Goal: Information Seeking & Learning: Learn about a topic

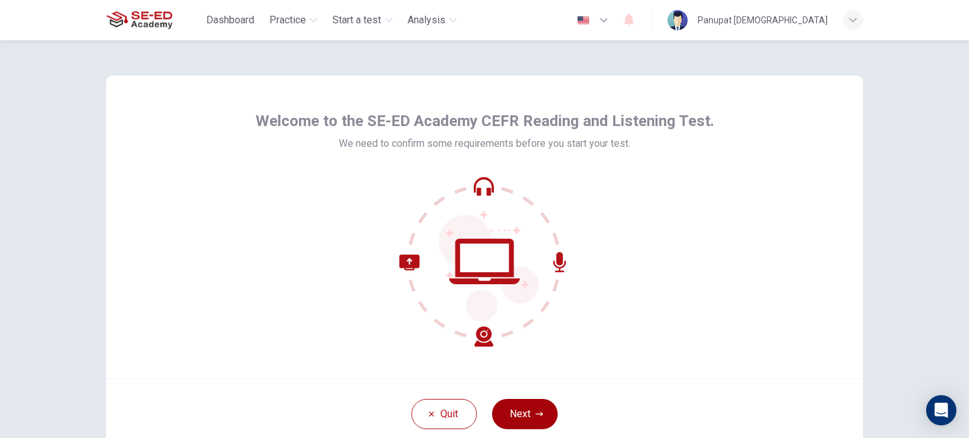
click at [517, 412] on button "Next" at bounding box center [525, 414] width 66 height 30
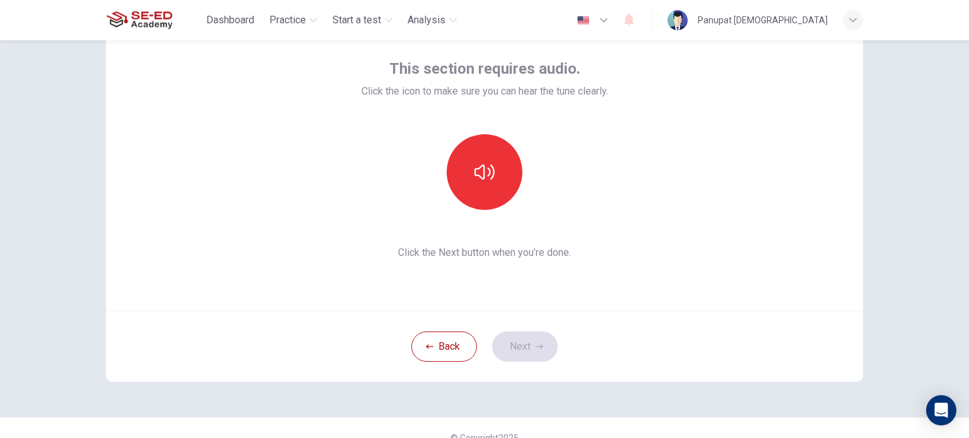
scroll to position [86, 0]
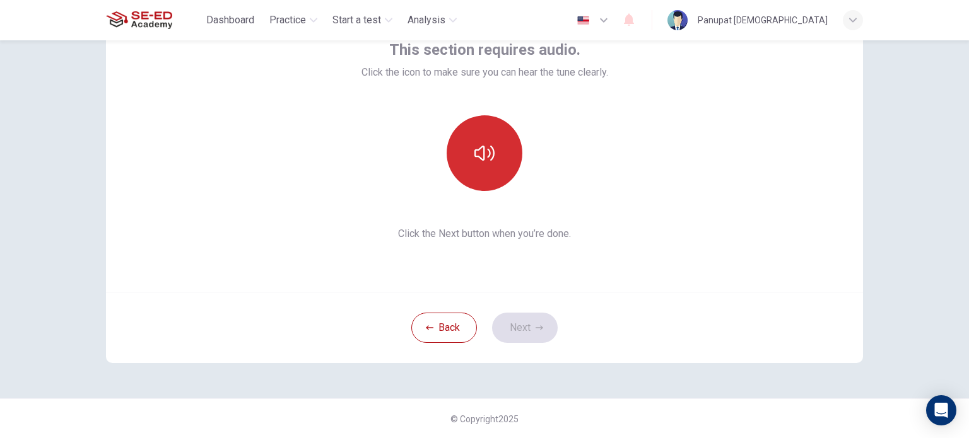
click at [469, 147] on button "button" at bounding box center [484, 153] width 76 height 76
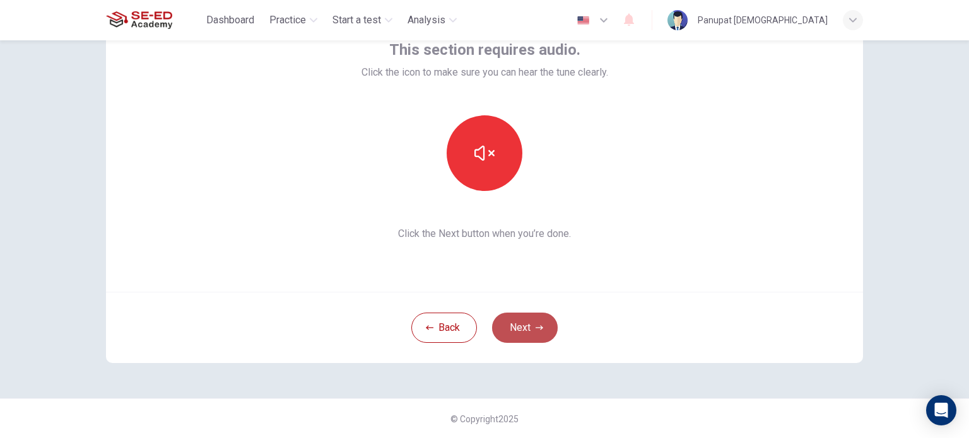
click at [520, 320] on button "Next" at bounding box center [525, 328] width 66 height 30
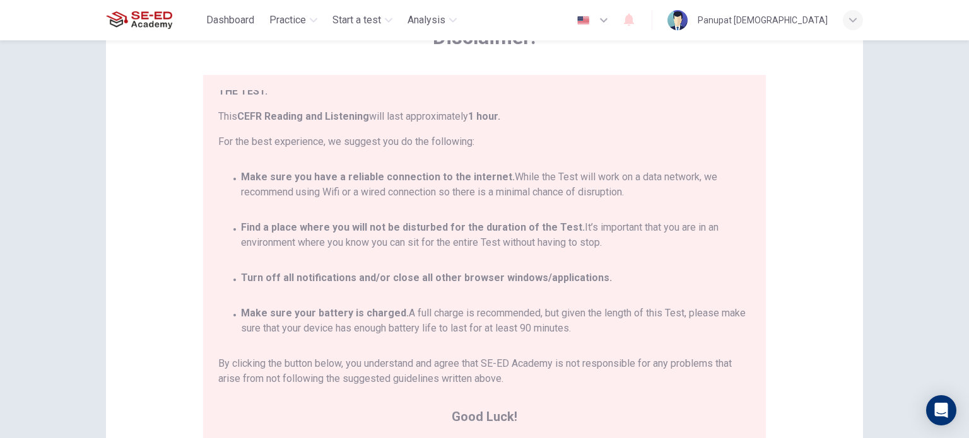
scroll to position [73, 0]
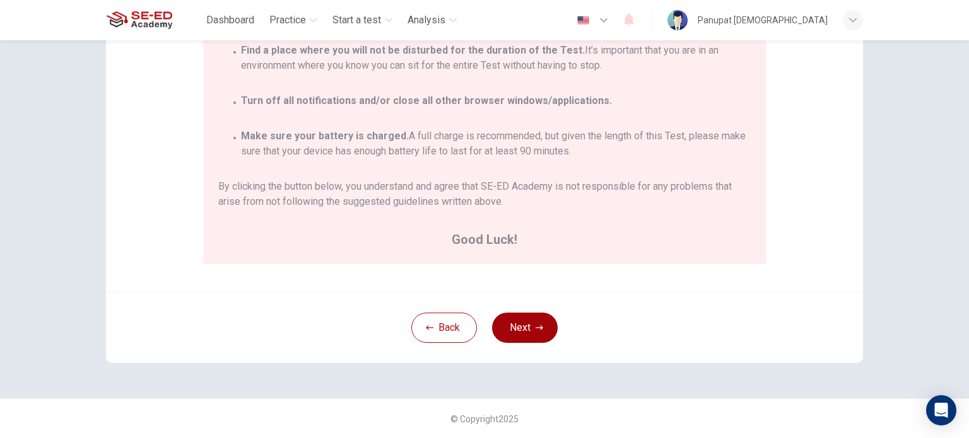
click at [520, 339] on button "Next" at bounding box center [525, 328] width 66 height 30
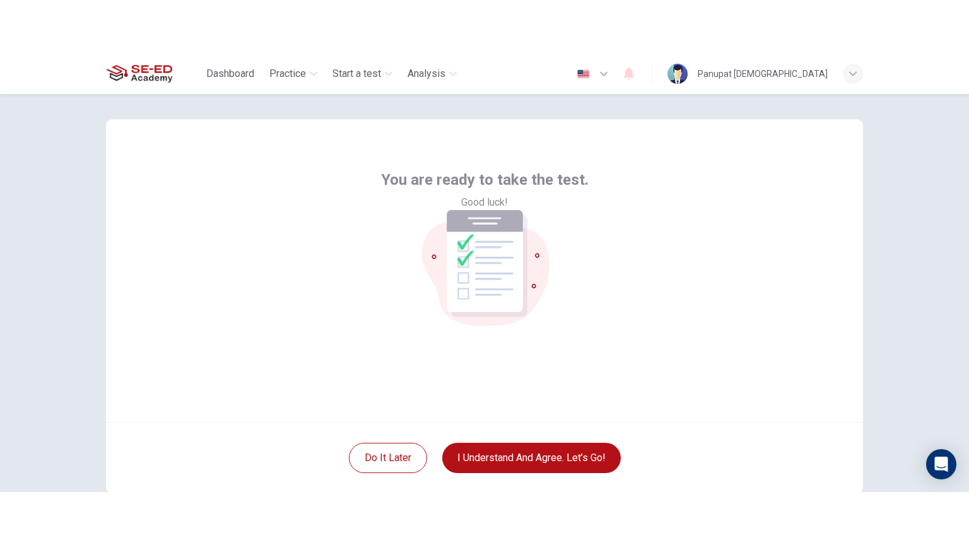
scroll to position [0, 0]
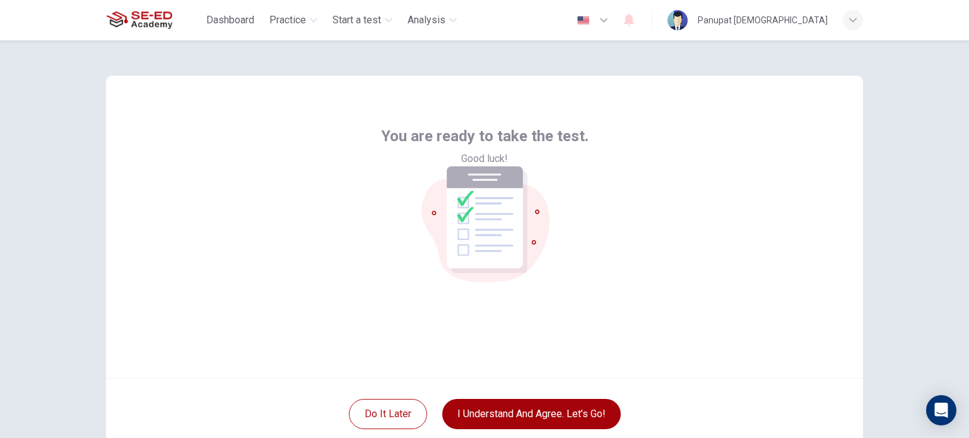
click at [545, 407] on button "I understand and agree. Let’s go!" at bounding box center [531, 414] width 178 height 30
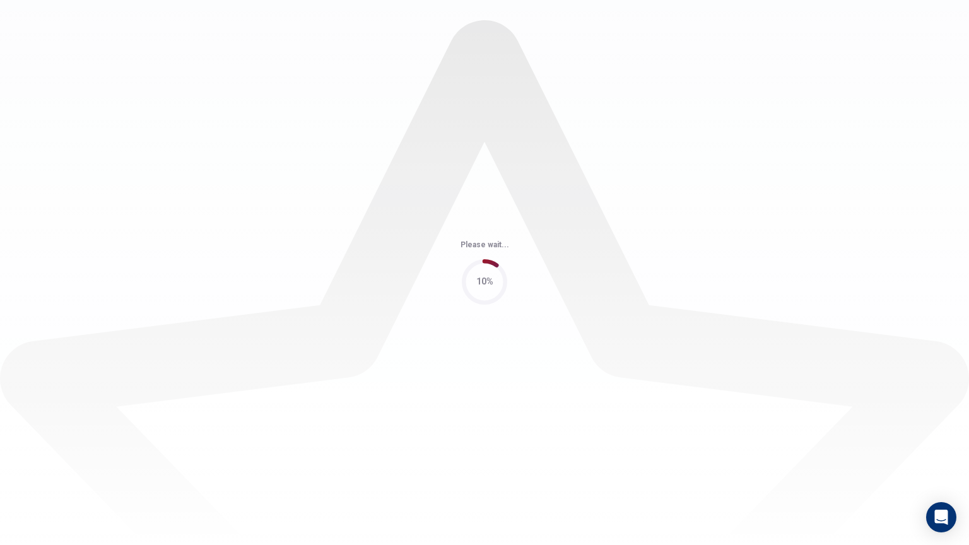
click at [525, 144] on div "Please wait... 10%" at bounding box center [484, 272] width 969 height 545
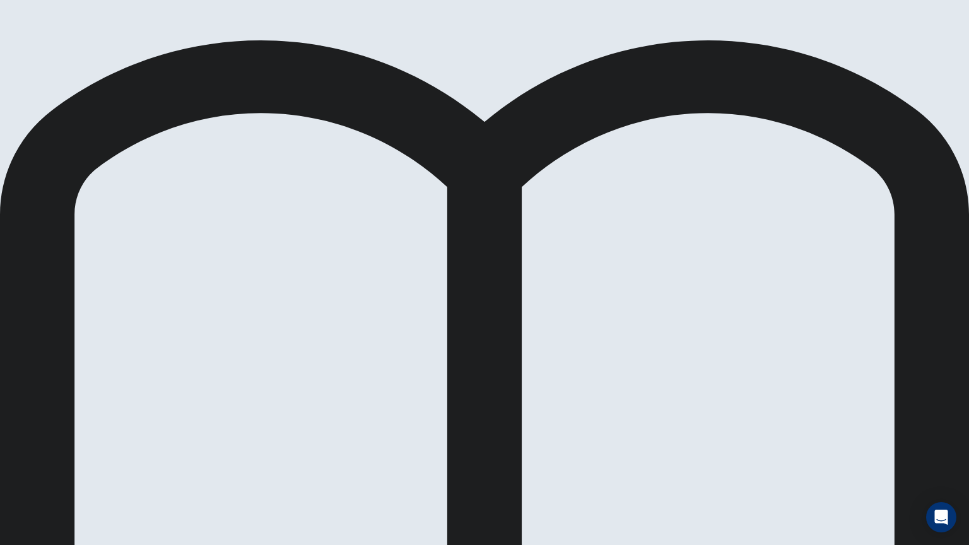
drag, startPoint x: 527, startPoint y: 128, endPoint x: 709, endPoint y: 133, distance: 181.7
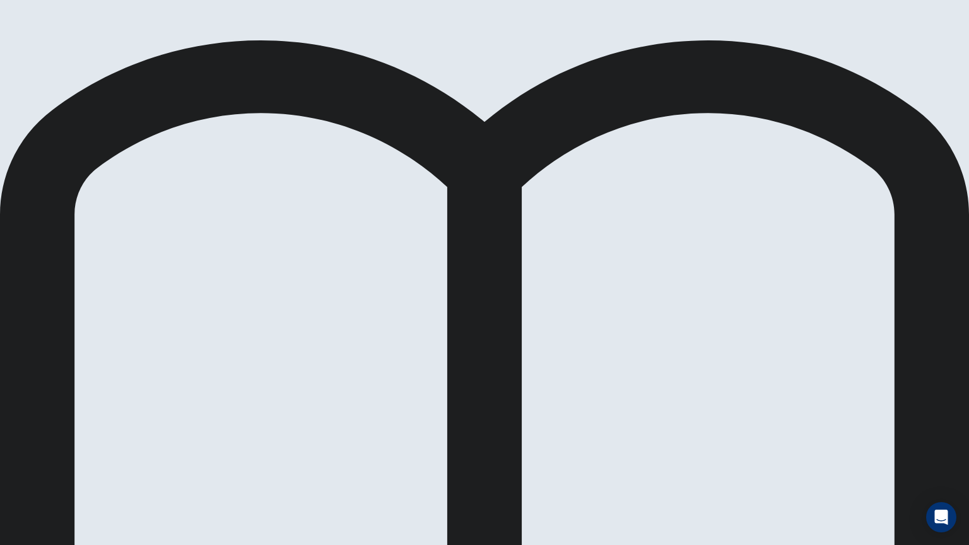
drag, startPoint x: 523, startPoint y: 192, endPoint x: 797, endPoint y: 192, distance: 273.7
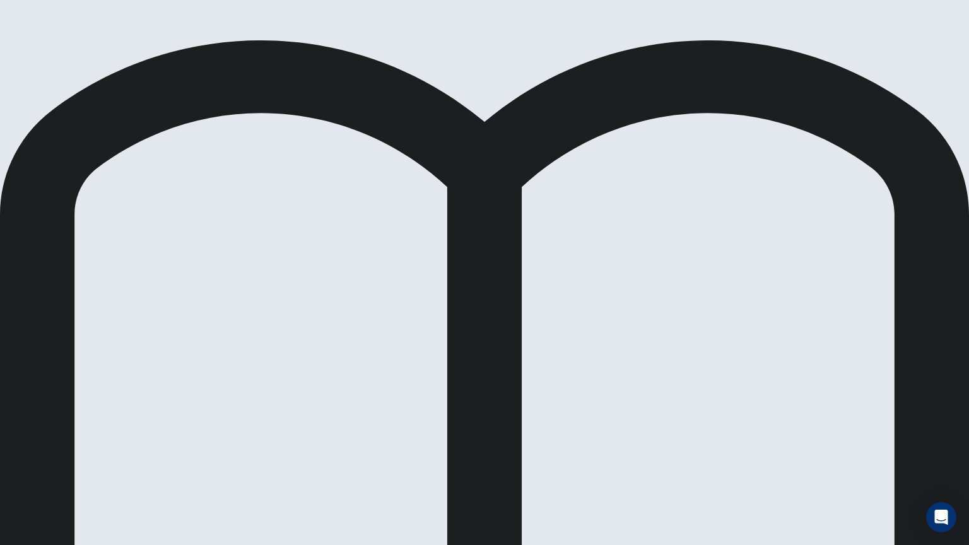
scroll to position [0, 0]
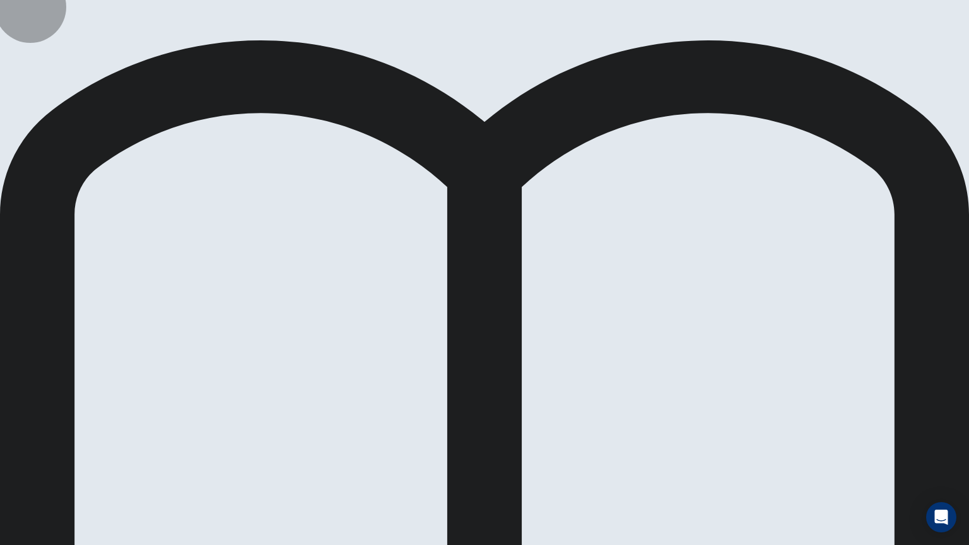
drag, startPoint x: 165, startPoint y: 295, endPoint x: 474, endPoint y: 326, distance: 311.2
drag, startPoint x: 440, startPoint y: 311, endPoint x: 207, endPoint y: 300, distance: 232.9
drag, startPoint x: 232, startPoint y: 359, endPoint x: 453, endPoint y: 312, distance: 226.2
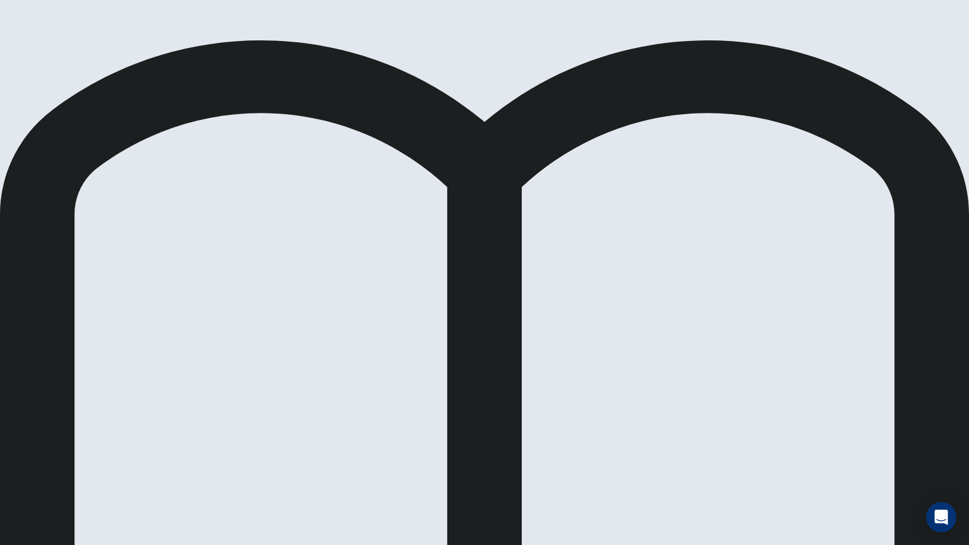
scroll to position [0, 0]
drag, startPoint x: 204, startPoint y: 383, endPoint x: 157, endPoint y: 373, distance: 48.4
drag, startPoint x: 225, startPoint y: 377, endPoint x: 182, endPoint y: 364, distance: 44.3
drag, startPoint x: 206, startPoint y: 382, endPoint x: 378, endPoint y: 364, distance: 173.1
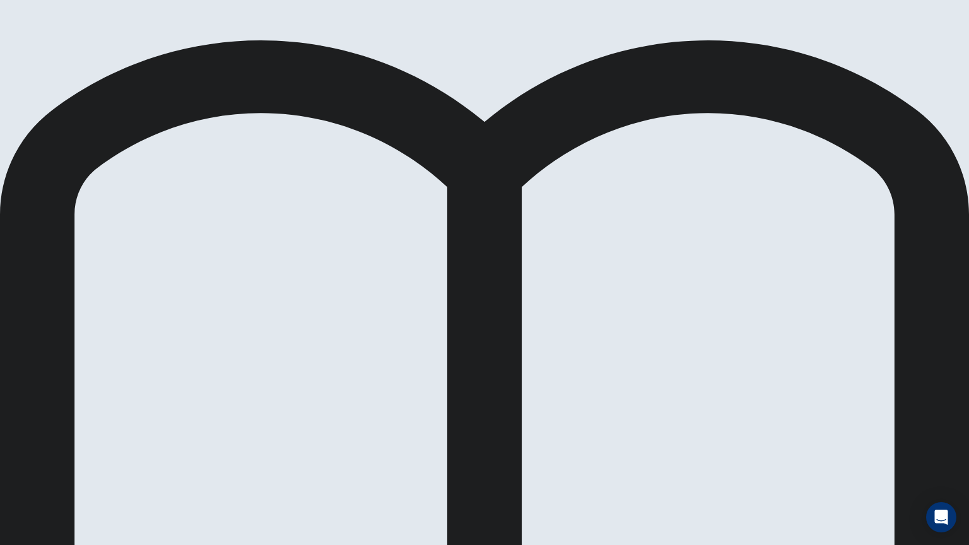
scroll to position [0, 0]
drag, startPoint x: 232, startPoint y: 402, endPoint x: 434, endPoint y: 449, distance: 207.1
drag, startPoint x: 467, startPoint y: 436, endPoint x: 271, endPoint y: 411, distance: 197.2
drag, startPoint x: 249, startPoint y: 329, endPoint x: 484, endPoint y: 330, distance: 235.2
drag, startPoint x: 444, startPoint y: 435, endPoint x: 433, endPoint y: 356, distance: 80.2
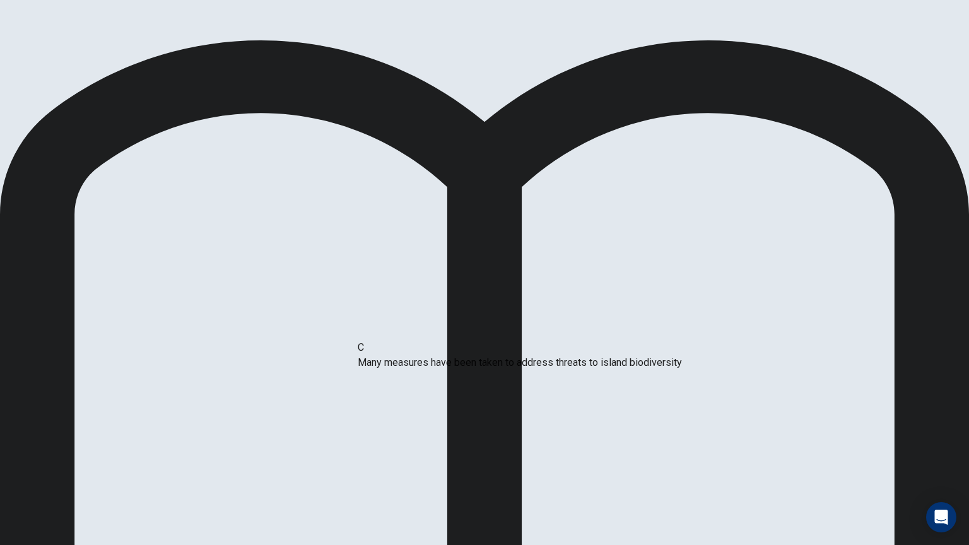
drag, startPoint x: 358, startPoint y: 436, endPoint x: 373, endPoint y: 342, distance: 94.6
drag, startPoint x: 373, startPoint y: 438, endPoint x: 272, endPoint y: 428, distance: 100.7
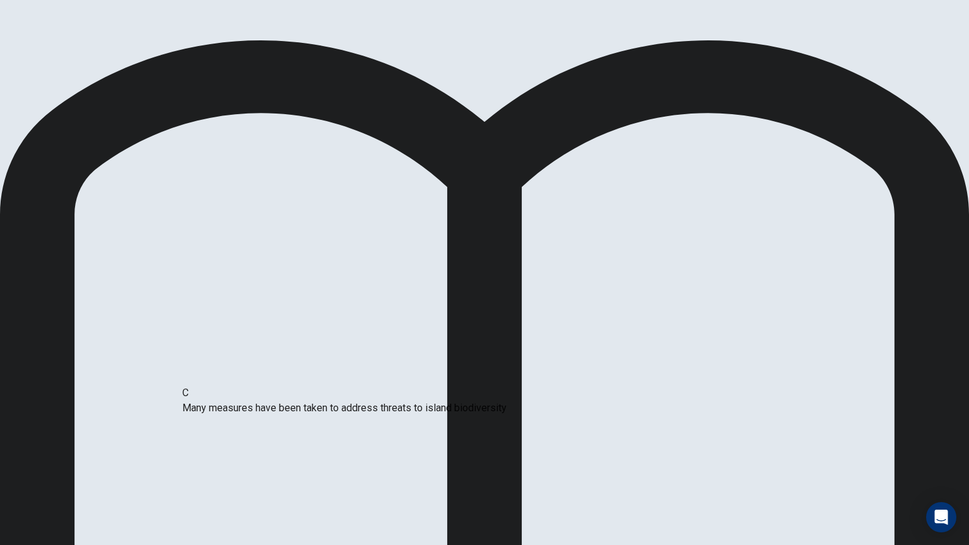
drag, startPoint x: 350, startPoint y: 434, endPoint x: 179, endPoint y: 413, distance: 172.2
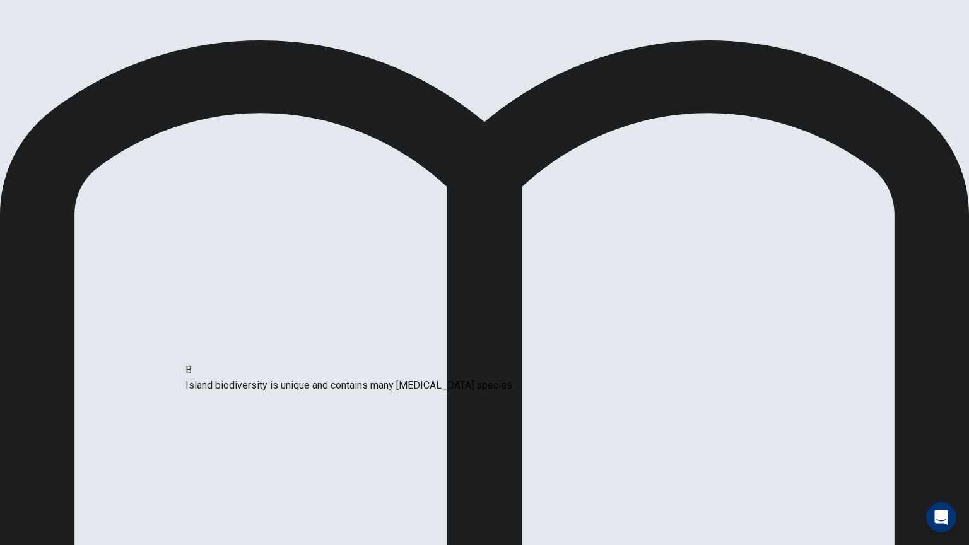
drag, startPoint x: 380, startPoint y: 383, endPoint x: 219, endPoint y: 385, distance: 160.8
drag, startPoint x: 201, startPoint y: 395, endPoint x: 478, endPoint y: 386, distance: 277.0
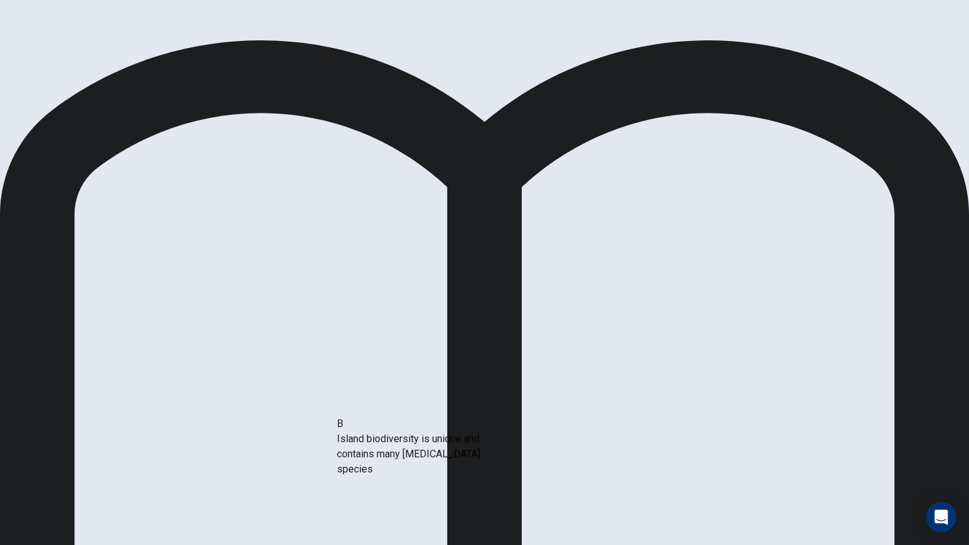
drag, startPoint x: 214, startPoint y: 301, endPoint x: 424, endPoint y: 446, distance: 256.1
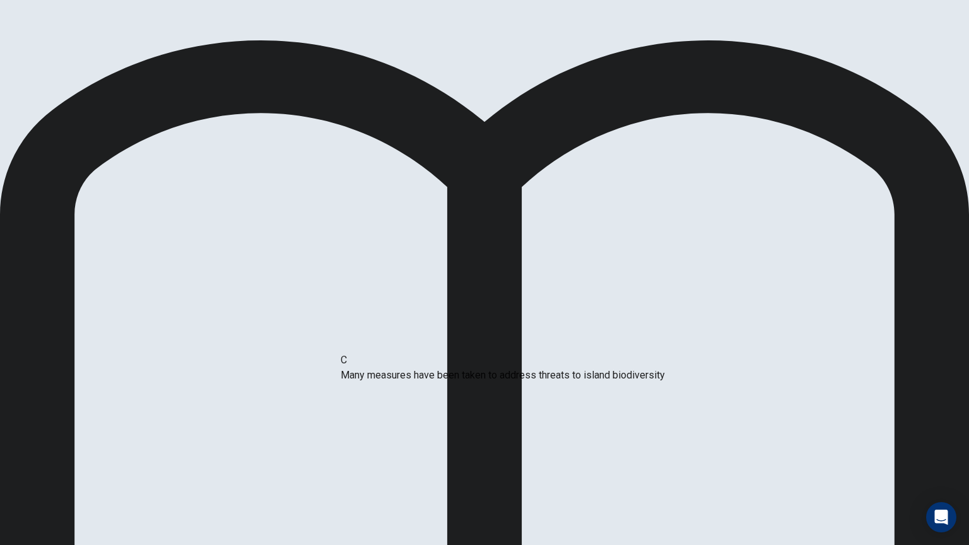
drag, startPoint x: 418, startPoint y: 432, endPoint x: 418, endPoint y: 366, distance: 66.2
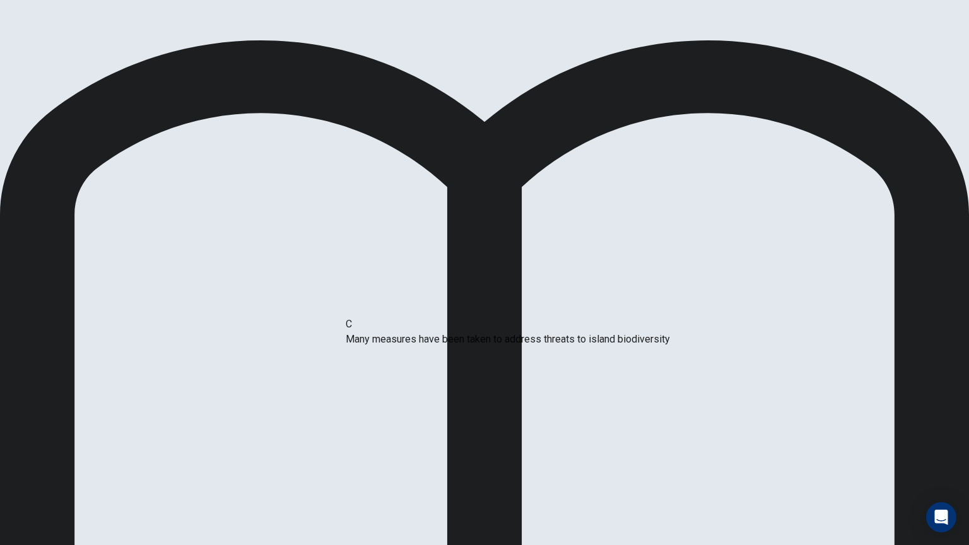
drag, startPoint x: 354, startPoint y: 442, endPoint x: 359, endPoint y: 344, distance: 97.9
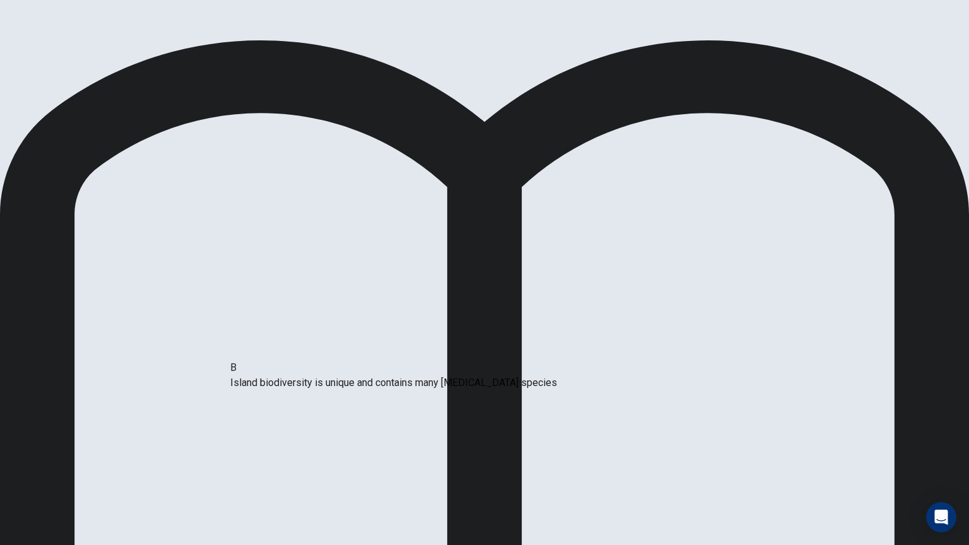
drag, startPoint x: 361, startPoint y: 381, endPoint x: 242, endPoint y: 382, distance: 119.2
drag, startPoint x: 361, startPoint y: 394, endPoint x: 214, endPoint y: 392, distance: 146.3
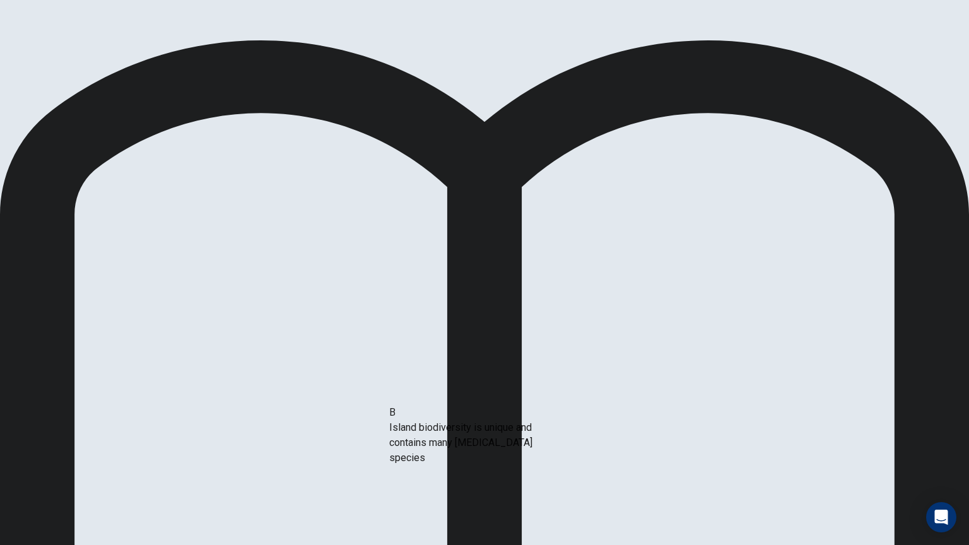
drag, startPoint x: 177, startPoint y: 324, endPoint x: 438, endPoint y: 448, distance: 289.1
drag, startPoint x: 366, startPoint y: 388, endPoint x: 206, endPoint y: 353, distance: 163.4
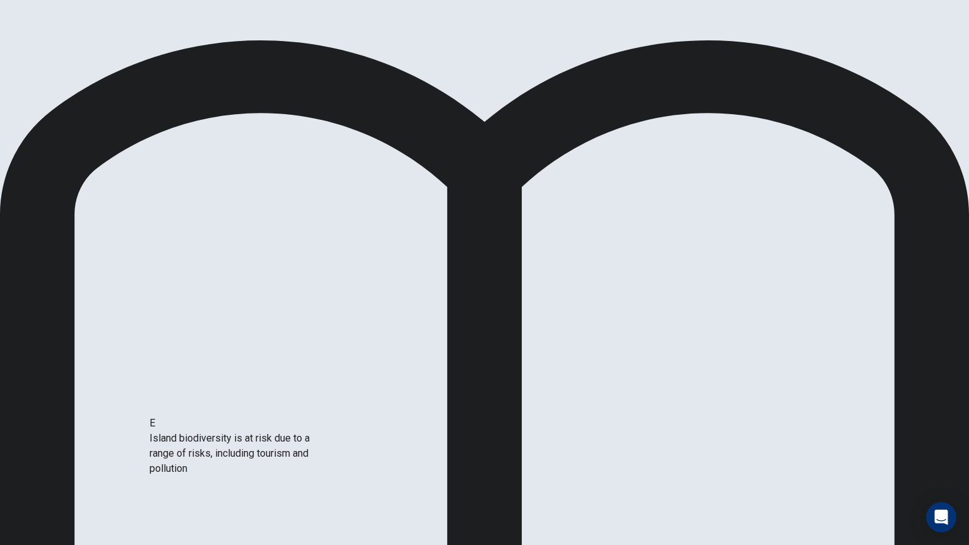
scroll to position [15, 0]
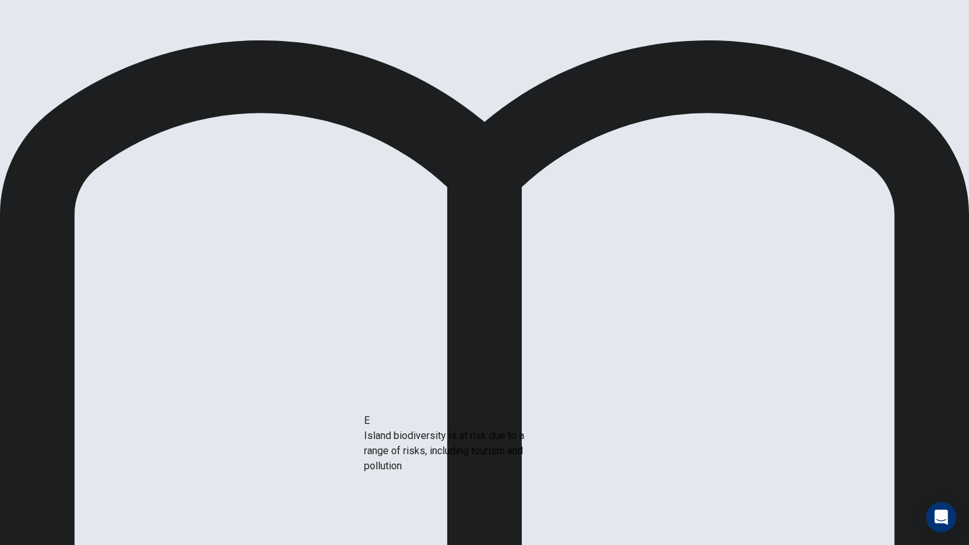
drag, startPoint x: 256, startPoint y: 460, endPoint x: 491, endPoint y: 455, distance: 235.3
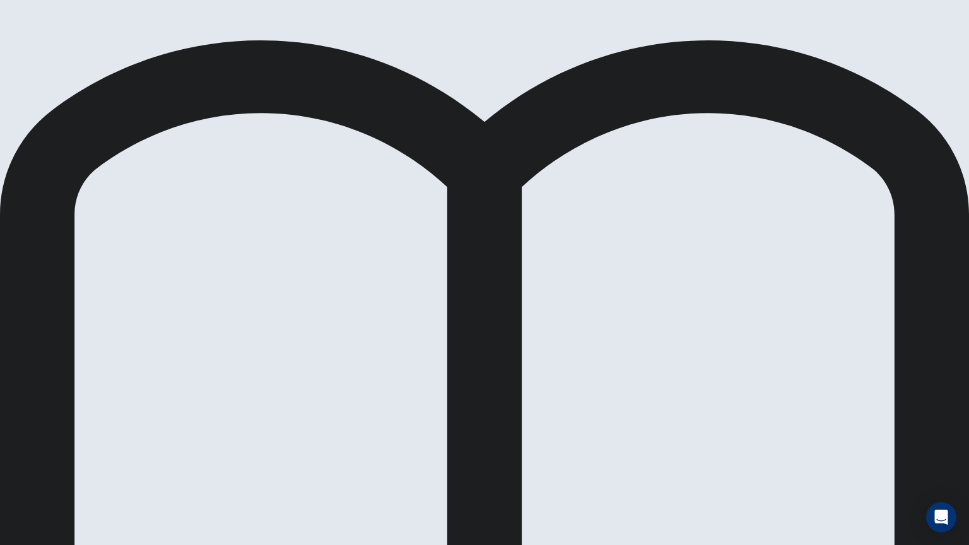
drag, startPoint x: 530, startPoint y: 110, endPoint x: 723, endPoint y: 105, distance: 192.4
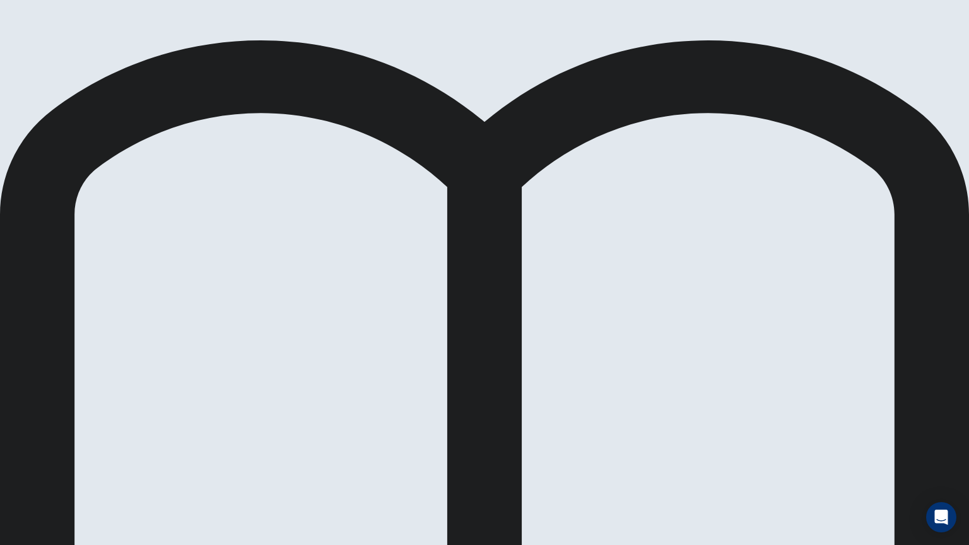
drag, startPoint x: 329, startPoint y: 105, endPoint x: 294, endPoint y: 105, distance: 35.3
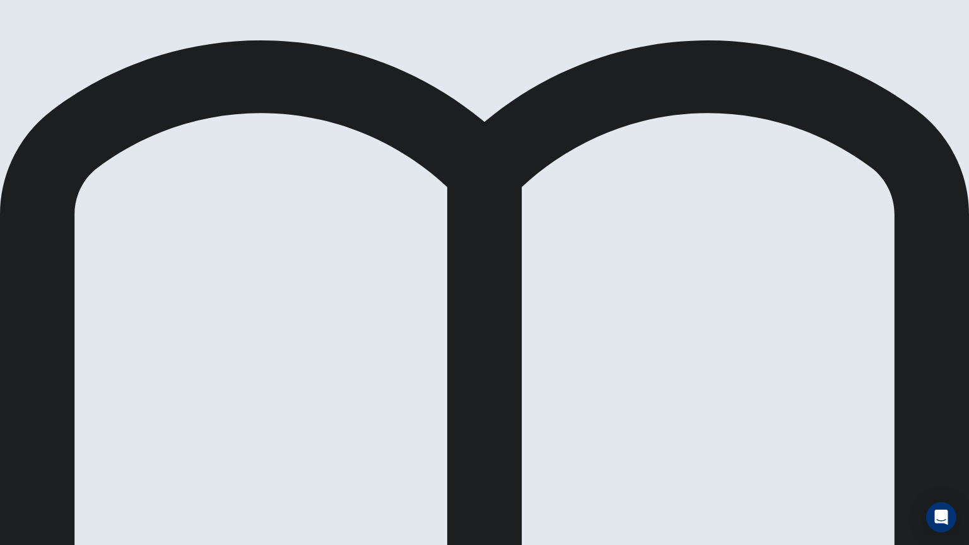
drag, startPoint x: 212, startPoint y: 429, endPoint x: 446, endPoint y: 278, distance: 279.2
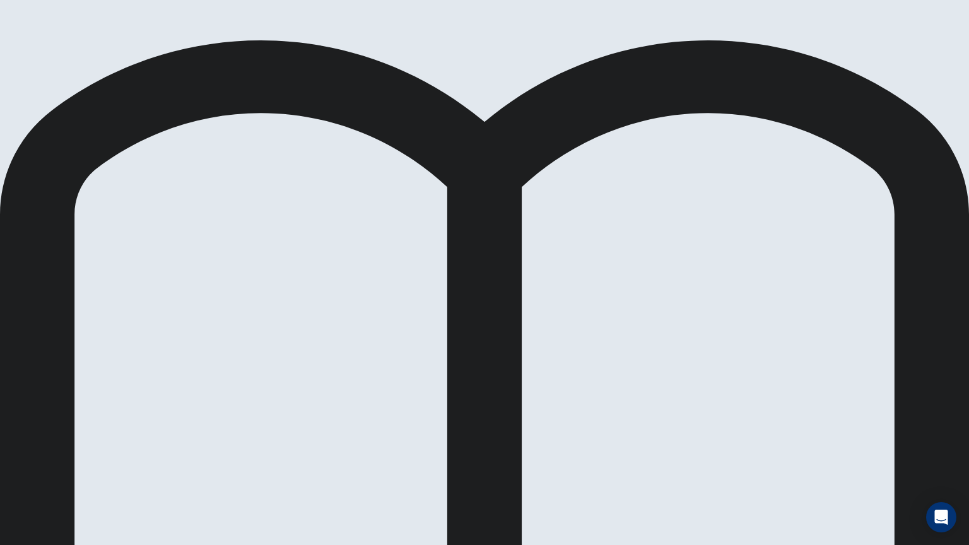
drag, startPoint x: 208, startPoint y: 424, endPoint x: 429, endPoint y: 310, distance: 248.8
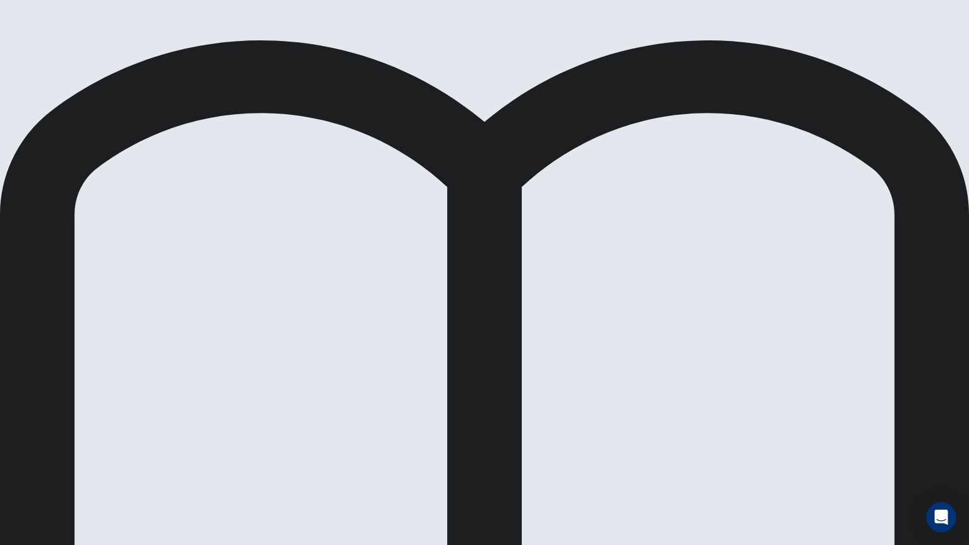
scroll to position [98, 0]
drag, startPoint x: 213, startPoint y: 424, endPoint x: 752, endPoint y: 281, distance: 557.1
drag, startPoint x: 227, startPoint y: 329, endPoint x: 716, endPoint y: 345, distance: 489.0
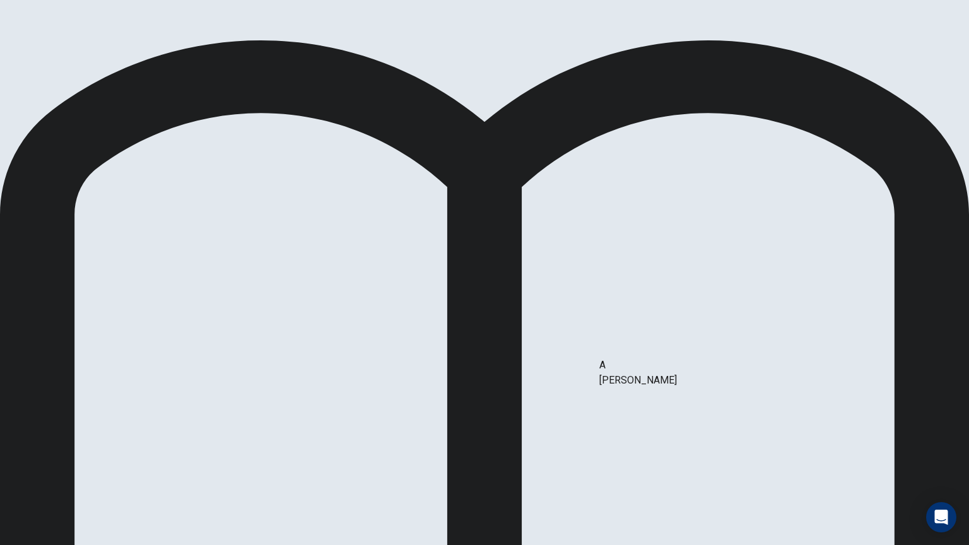
drag, startPoint x: 230, startPoint y: 274, endPoint x: 706, endPoint y: 379, distance: 487.5
drag, startPoint x: 202, startPoint y: 313, endPoint x: 376, endPoint y: 353, distance: 178.7
drag, startPoint x: 189, startPoint y: 321, endPoint x: 385, endPoint y: 412, distance: 216.4
drag, startPoint x: 230, startPoint y: 269, endPoint x: 749, endPoint y: 433, distance: 544.5
drag, startPoint x: 189, startPoint y: 280, endPoint x: 705, endPoint y: 462, distance: 547.7
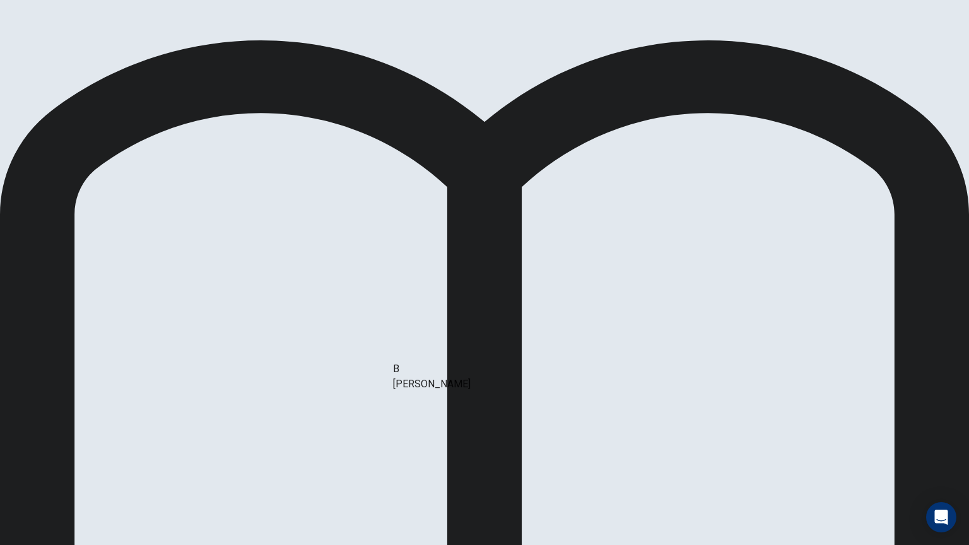
drag, startPoint x: 190, startPoint y: 289, endPoint x: 451, endPoint y: 415, distance: 289.4
drag, startPoint x: 170, startPoint y: 326, endPoint x: 445, endPoint y: 414, distance: 288.0
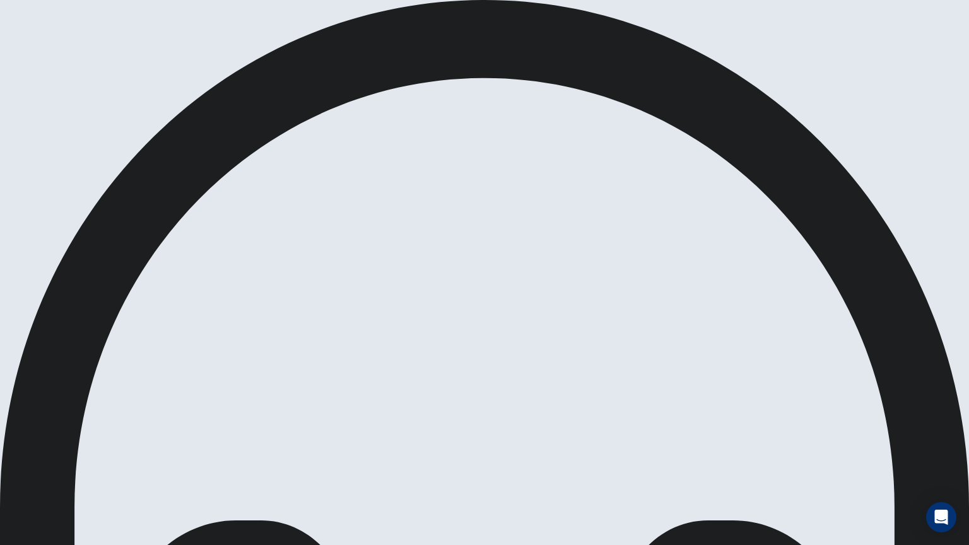
scroll to position [49, 0]
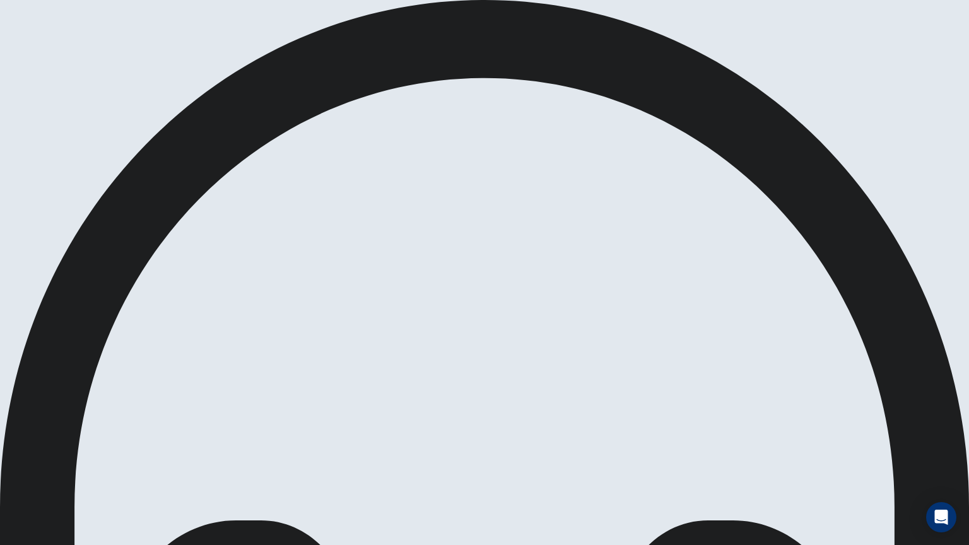
drag, startPoint x: 375, startPoint y: 154, endPoint x: 480, endPoint y: 163, distance: 105.7
